Goal: Task Accomplishment & Management: Manage account settings

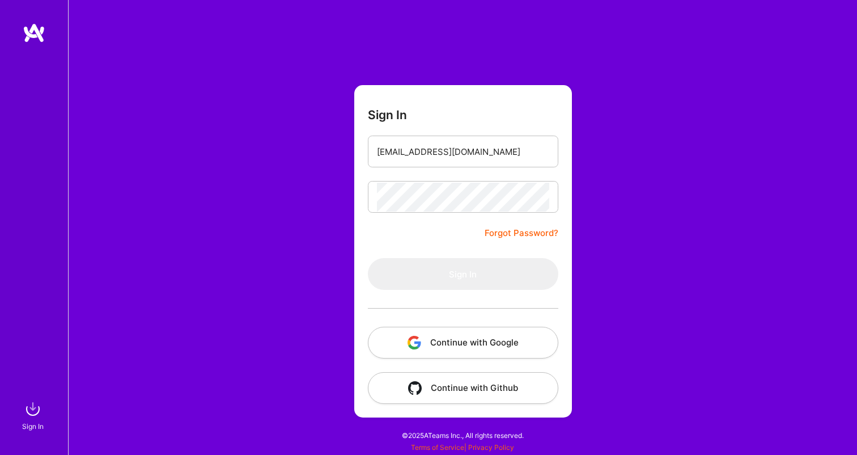
type input "[EMAIL_ADDRESS][DOMAIN_NAME]"
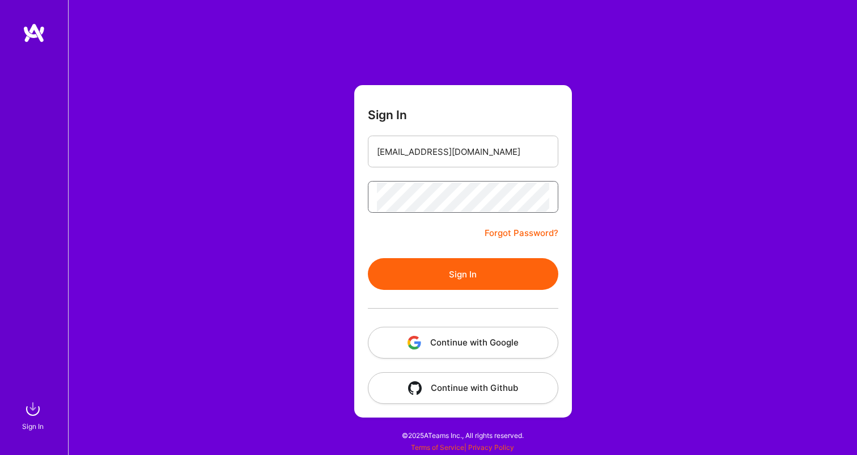
click at [463, 274] on button "Sign In" at bounding box center [463, 274] width 190 height 32
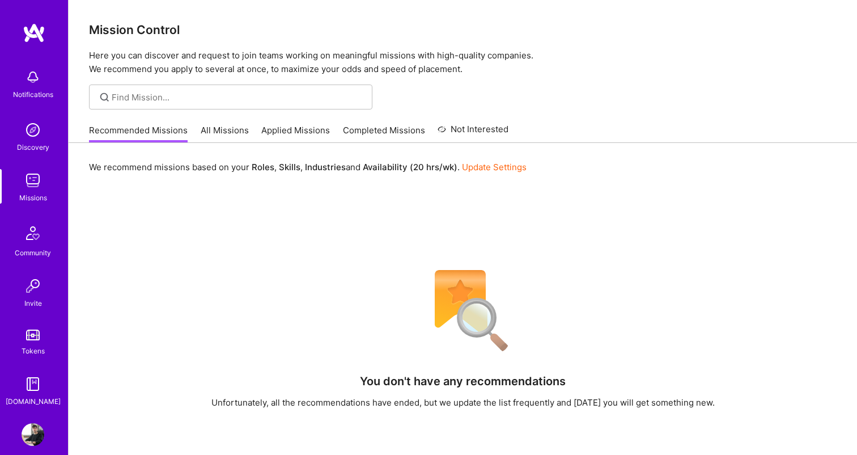
click at [34, 429] on img at bounding box center [33, 434] width 23 height 23
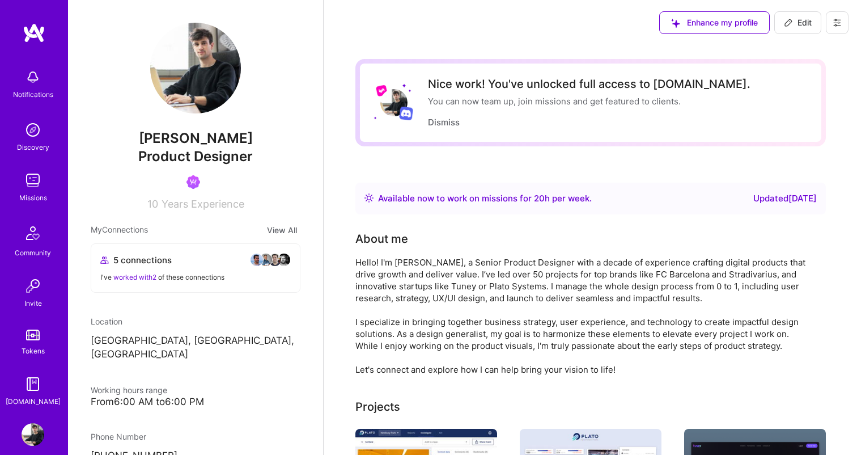
click at [784, 22] on icon at bounding box center [788, 22] width 9 height 9
select select "US"
select select "Right Now"
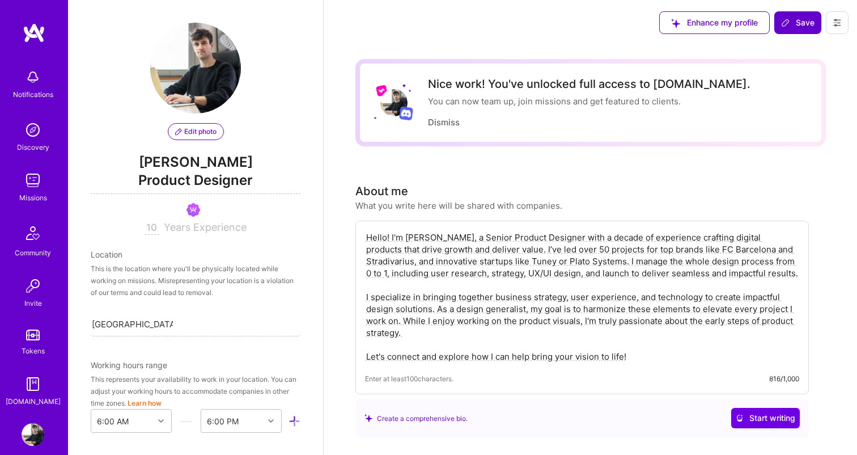
click at [34, 182] on img at bounding box center [33, 180] width 23 height 23
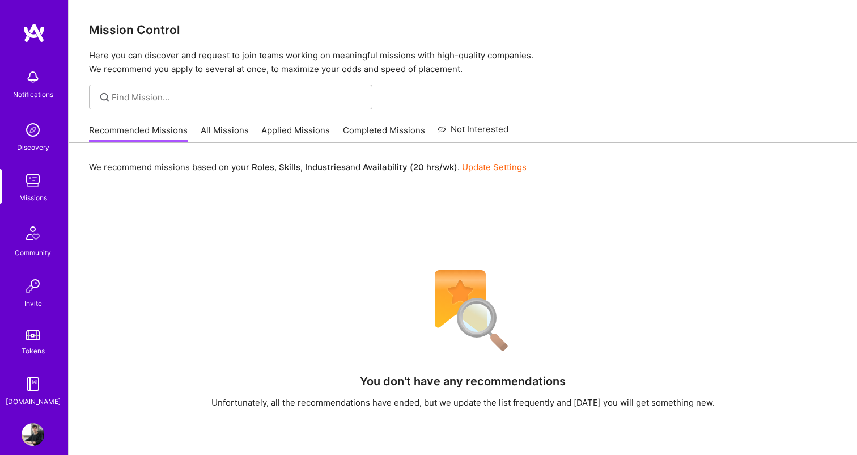
click at [487, 169] on link "Update Settings" at bounding box center [494, 167] width 65 height 11
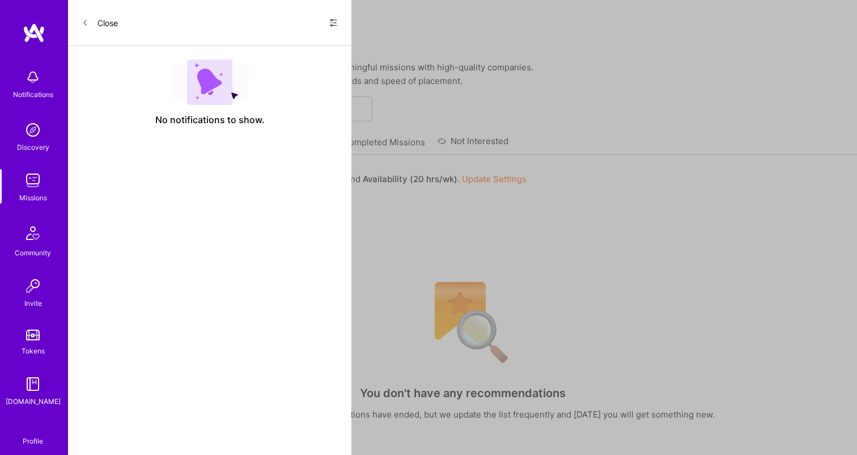
select select "US"
select select "Right Now"
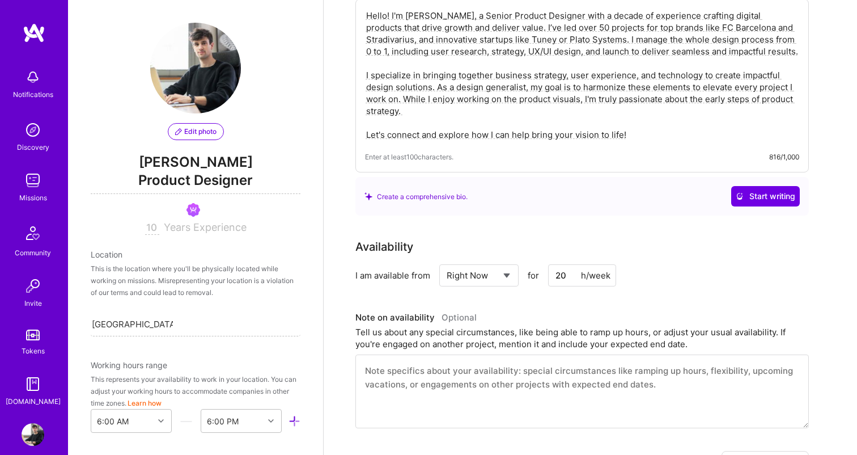
scroll to position [222, 0]
click at [567, 279] on input "20" at bounding box center [582, 275] width 68 height 22
type input "2"
type input "40"
click at [684, 273] on div "I am available from Select... Right Now Future Date Not Available for 40 h/week" at bounding box center [581, 275] width 453 height 22
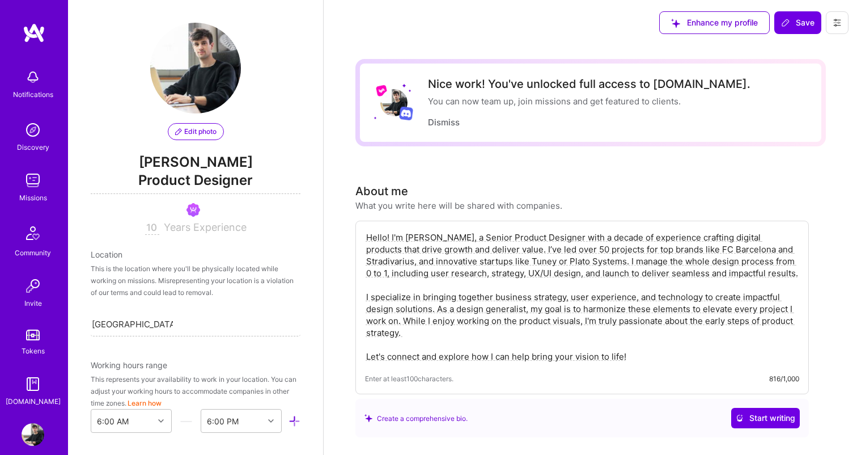
scroll to position [0, 0]
click at [805, 18] on span "Save" at bounding box center [797, 22] width 33 height 11
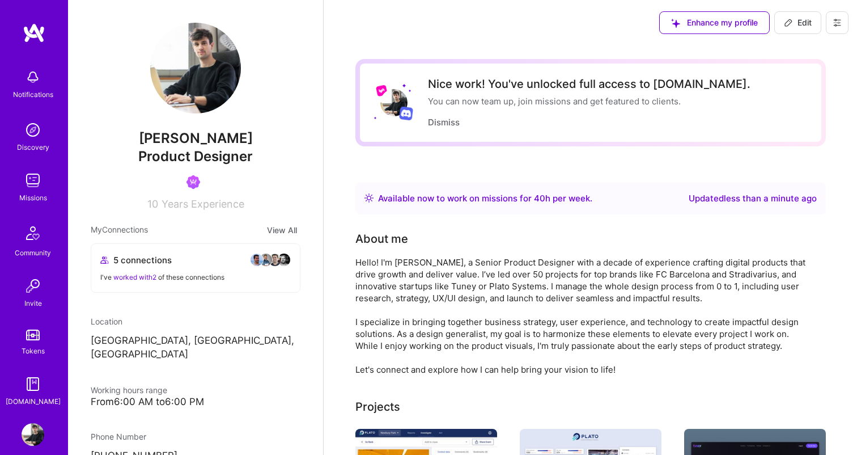
click at [28, 186] on img at bounding box center [33, 180] width 23 height 23
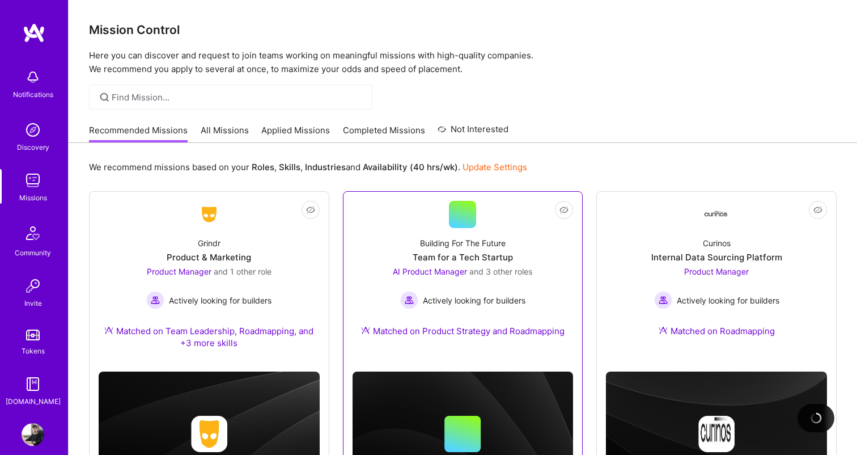
click at [525, 265] on div "Building For The Future Team for a Tech Startup AI Product Manager and 3 other …" at bounding box center [463, 289] width 221 height 122
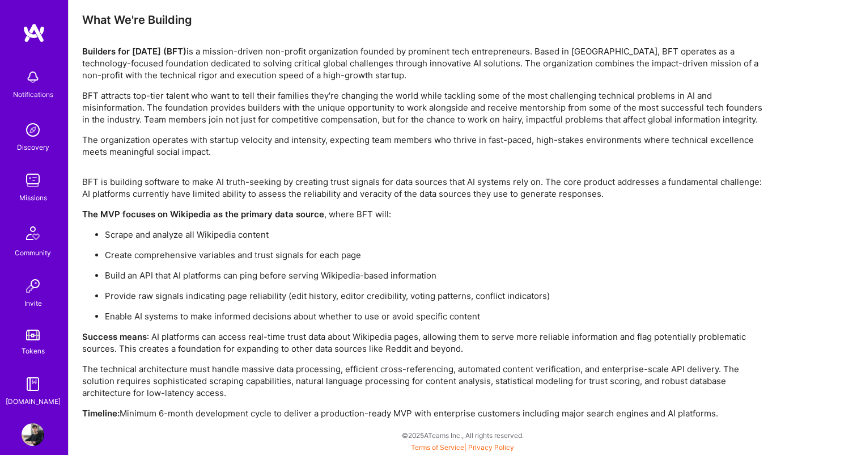
scroll to position [1973, 0]
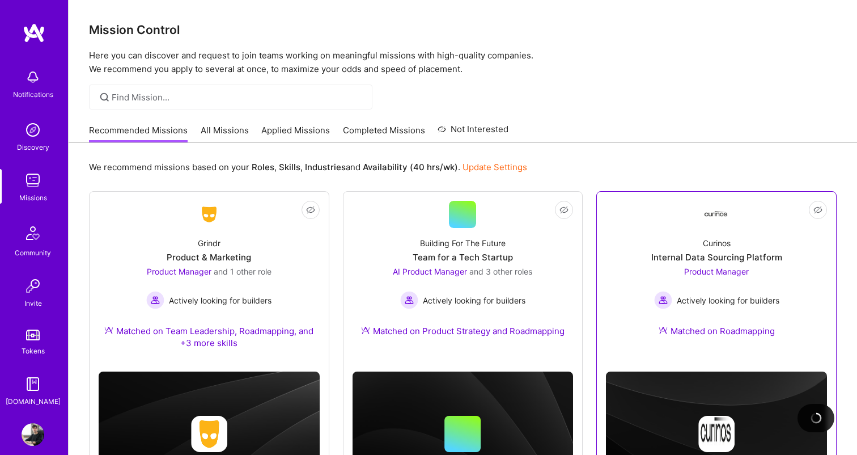
click at [660, 252] on div "Internal Data Sourcing Platform" at bounding box center [716, 257] width 131 height 12
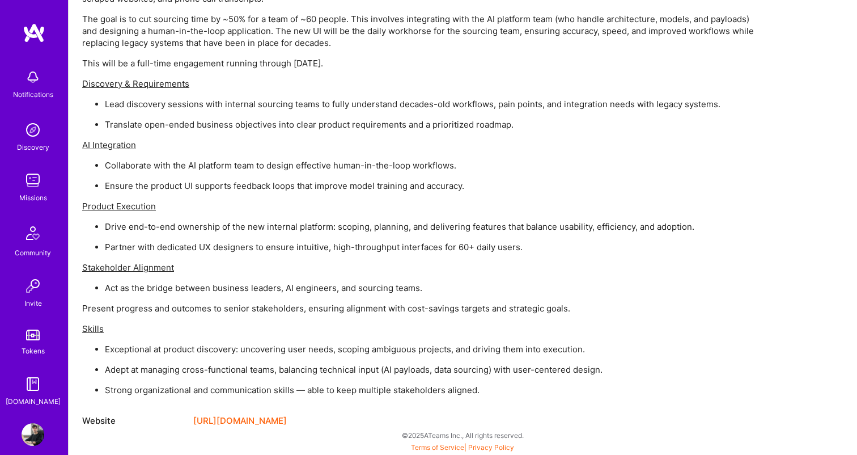
scroll to position [843, 0]
click at [660, 252] on p "Partner with dedicated UX designers to ensure intuitive, high-throughput interf…" at bounding box center [434, 247] width 658 height 12
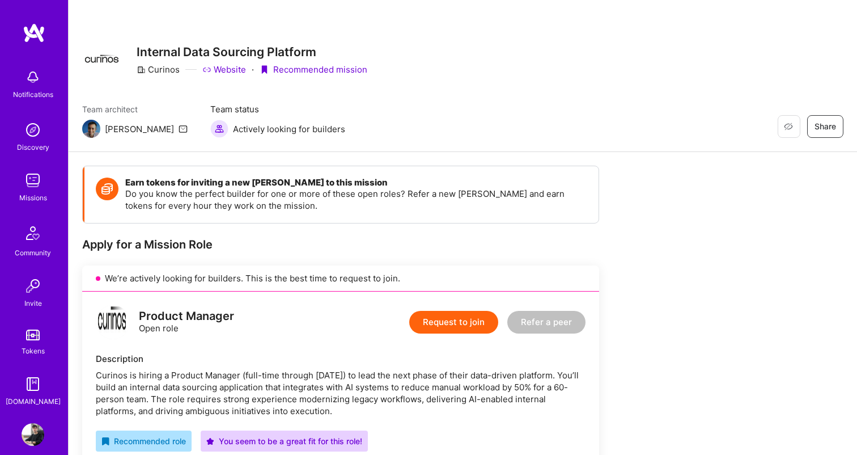
scroll to position [0, 0]
